Goal: Information Seeking & Learning: Understand process/instructions

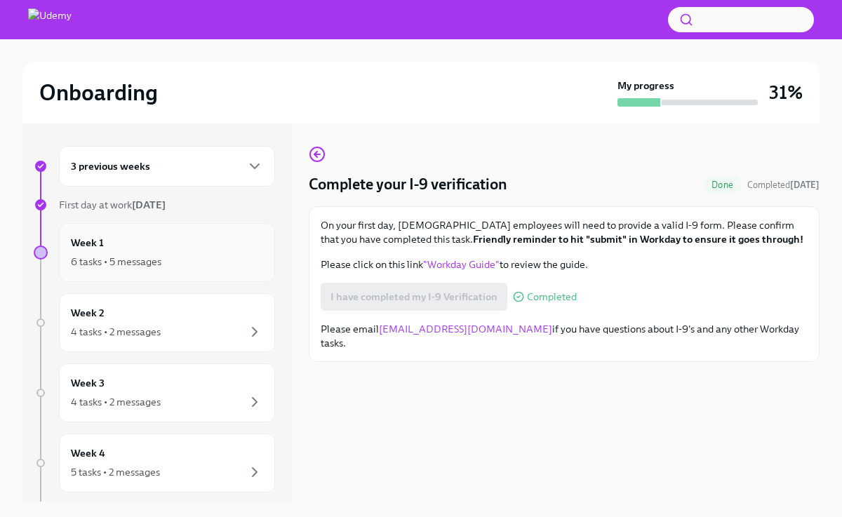
click at [149, 258] on div "6 tasks • 5 messages" at bounding box center [116, 262] width 91 height 14
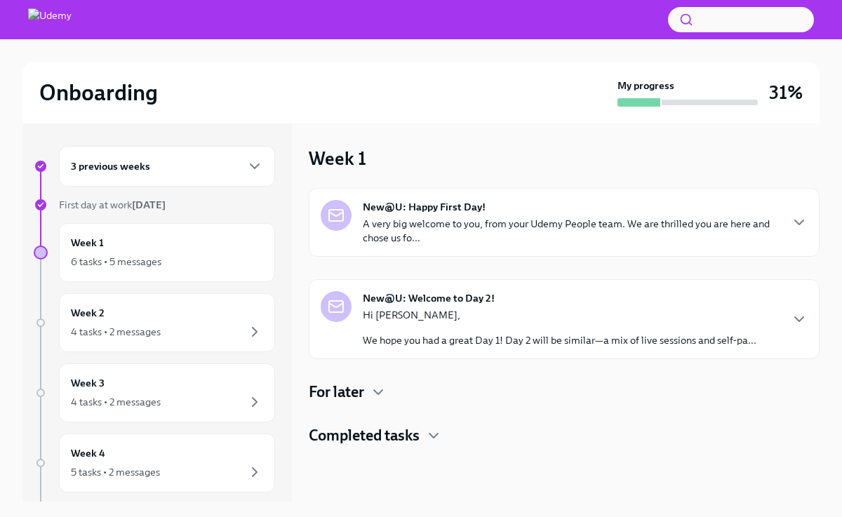
click at [536, 325] on div "Hi [PERSON_NAME], We hope you had a great Day 1! Day 2 will be similar—a mix of…" at bounding box center [560, 327] width 394 height 39
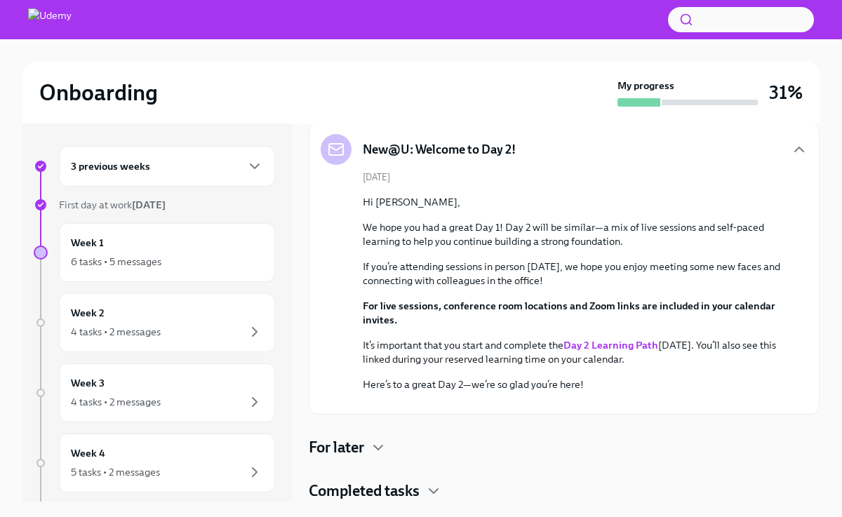
scroll to position [335, 0]
click at [404, 491] on h4 "Completed tasks" at bounding box center [364, 491] width 111 height 21
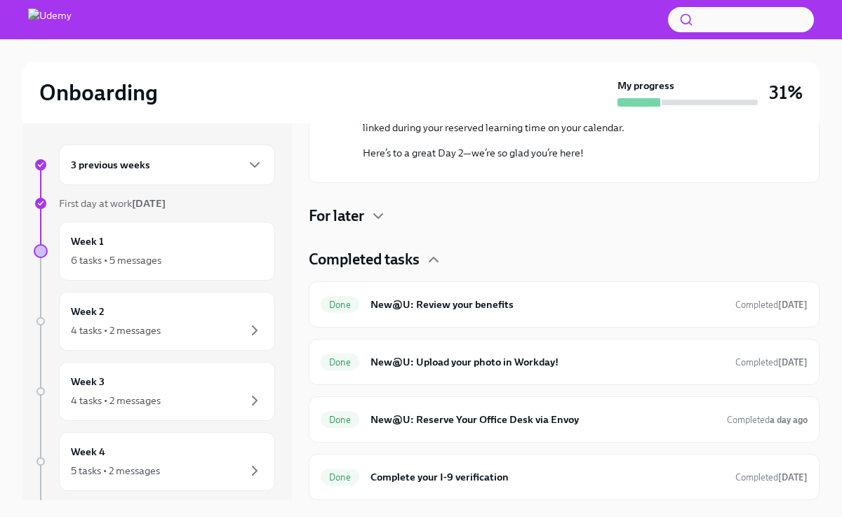
scroll to position [0, 0]
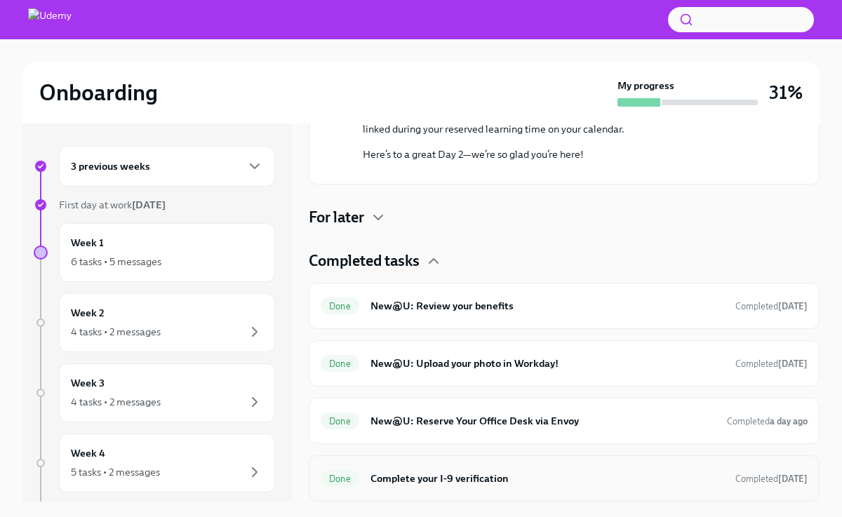
click at [431, 481] on h6 "Complete your I-9 verification" at bounding box center [548, 478] width 354 height 15
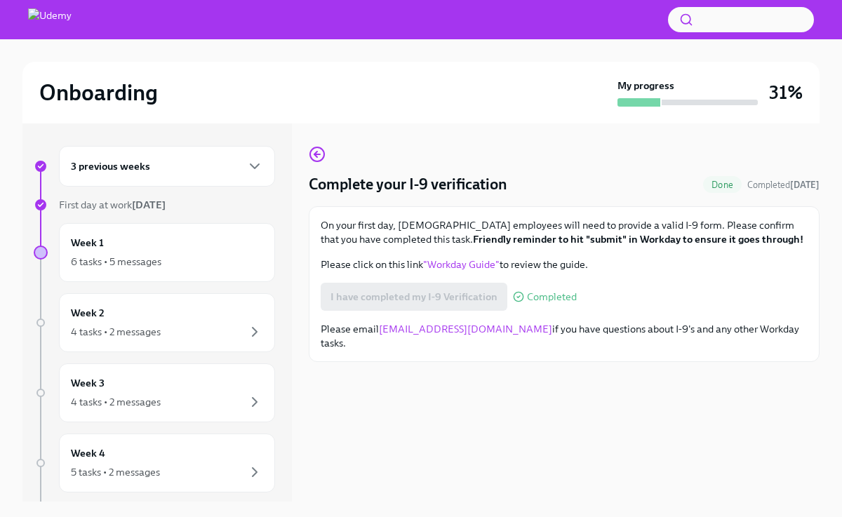
click at [485, 265] on link ""Workday Guide"" at bounding box center [461, 264] width 76 height 13
